Goal: Task Accomplishment & Management: Manage account settings

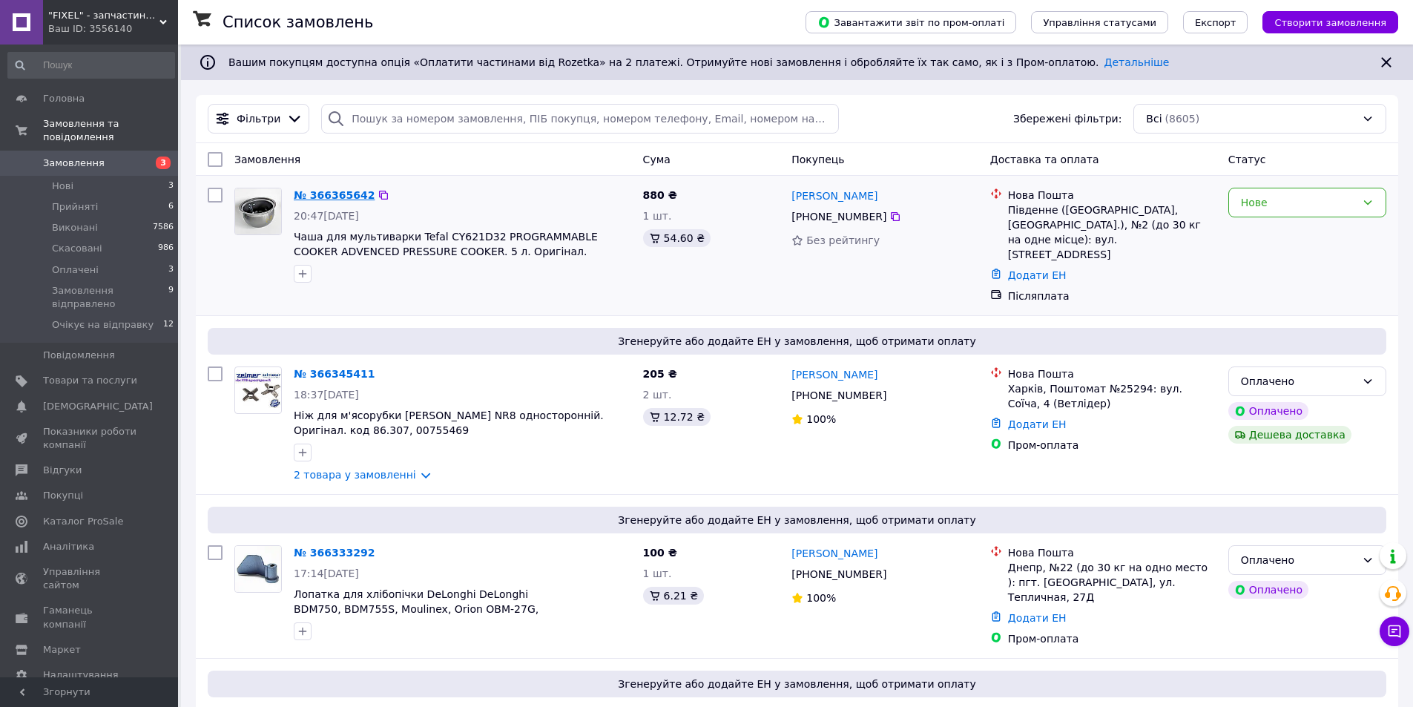
click at [349, 192] on link "№ 366365642" at bounding box center [334, 195] width 81 height 12
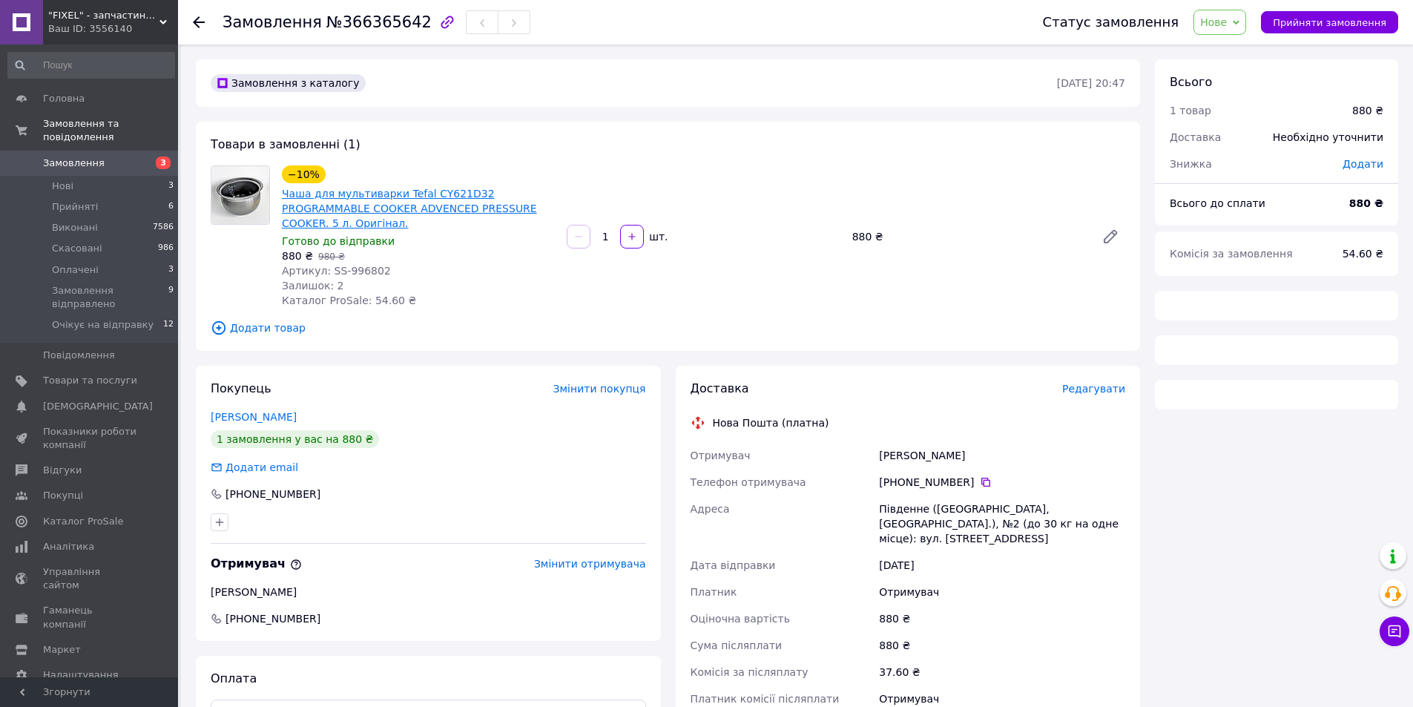
click at [350, 196] on link "Чаша для мультиварки Tefal CY621D32 PROGRAMMABLE COOKER ADVENCED PRESSURE COOKE…" at bounding box center [409, 209] width 255 height 42
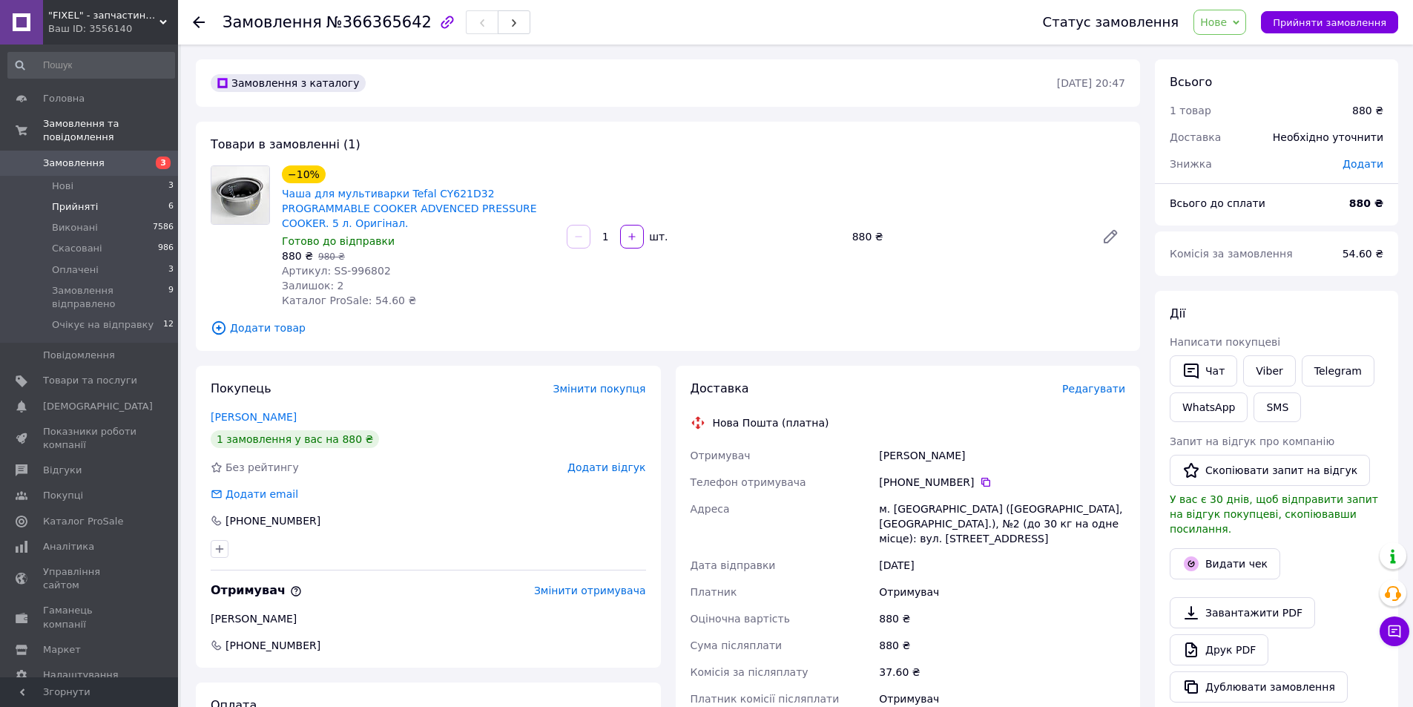
click at [143, 196] on li "Прийняті 6" at bounding box center [91, 206] width 182 height 21
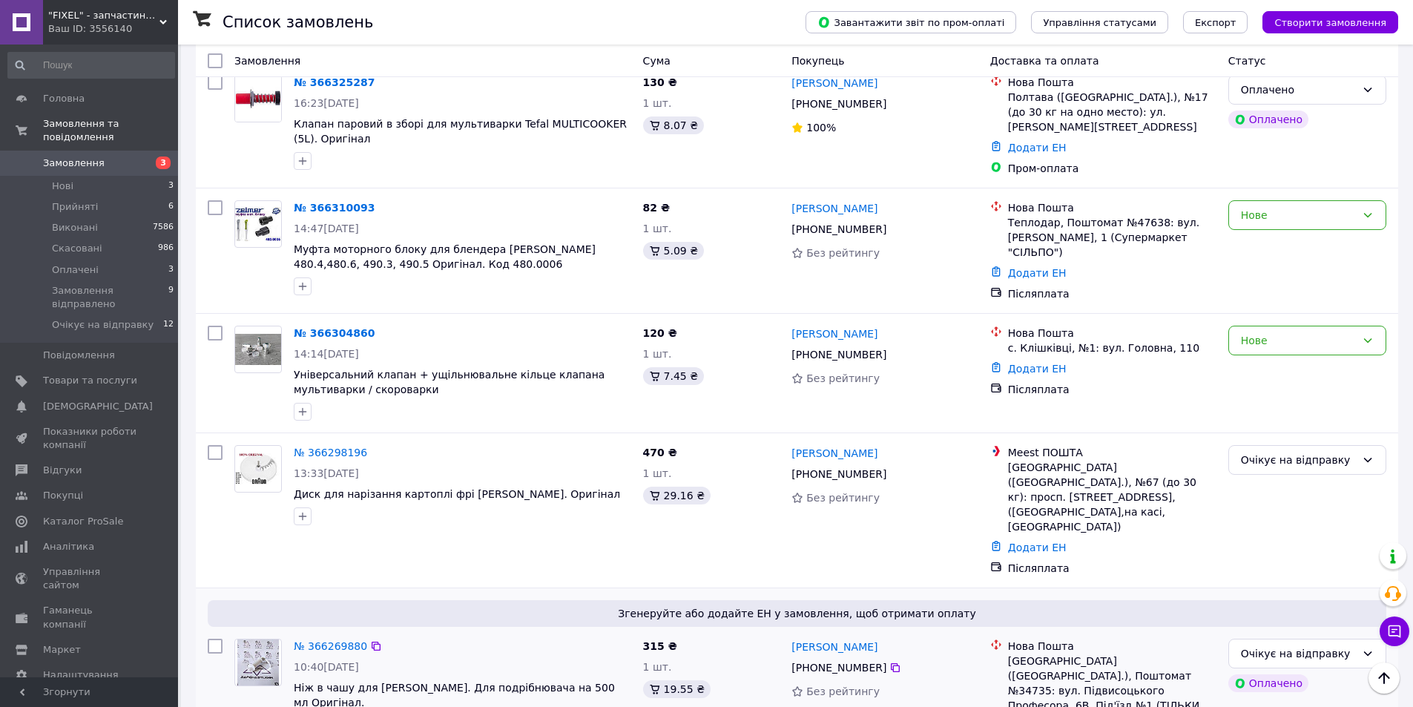
scroll to position [741, 0]
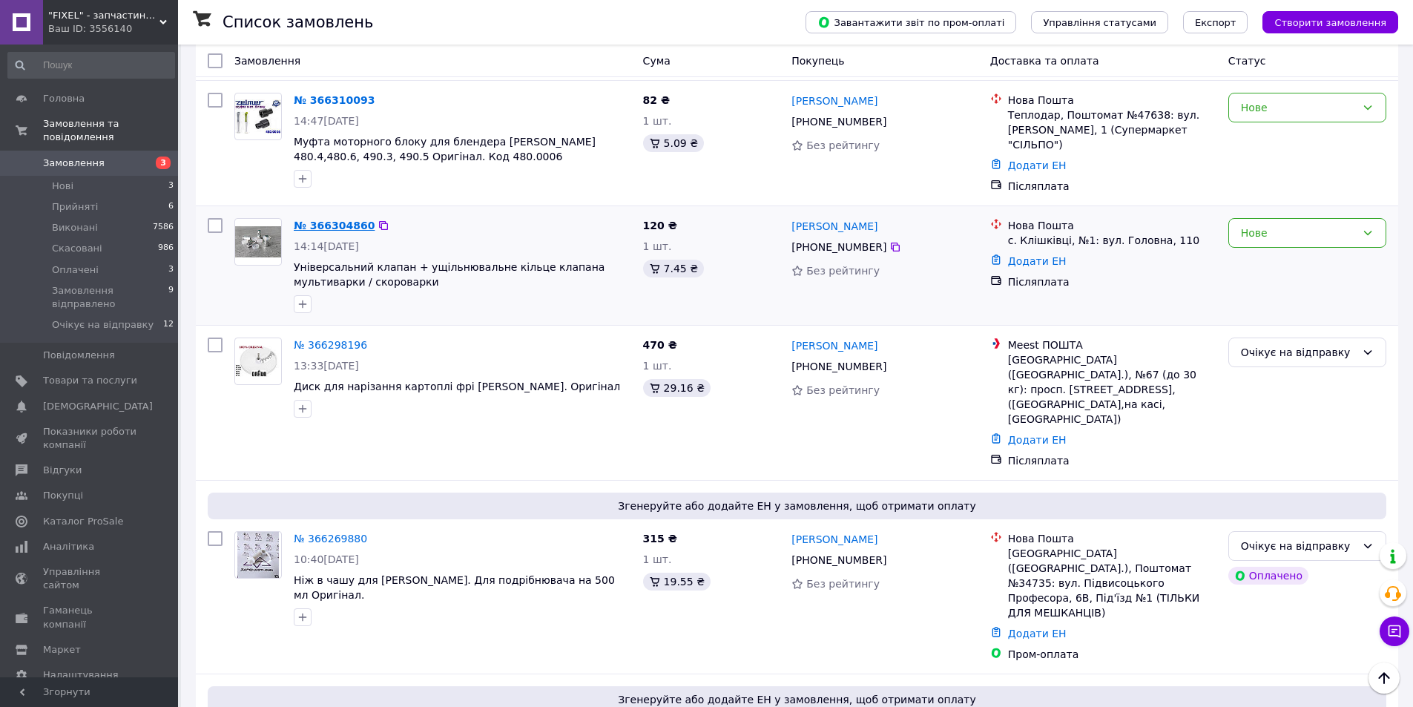
click at [322, 219] on link "№ 366304860" at bounding box center [334, 225] width 81 height 12
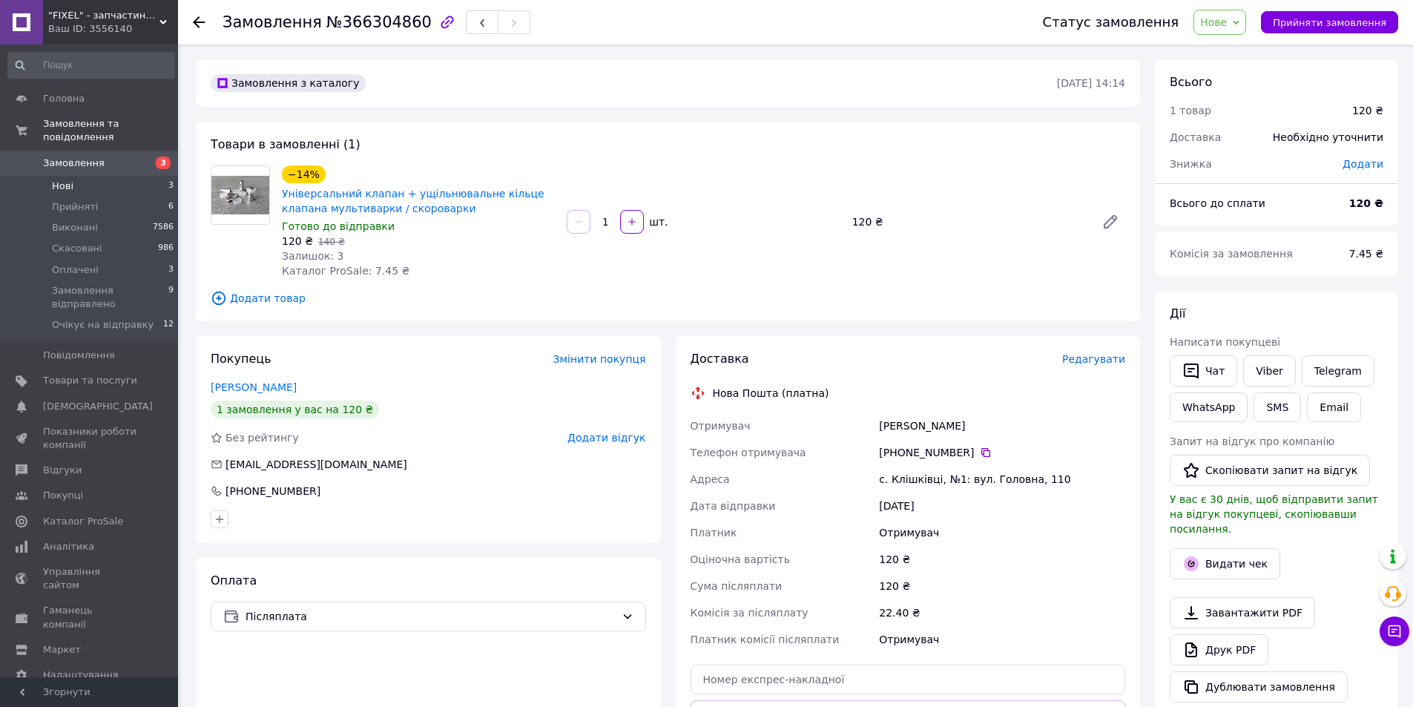
click at [148, 176] on li "Нові 3" at bounding box center [91, 186] width 182 height 21
